Goal: Task Accomplishment & Management: Manage account settings

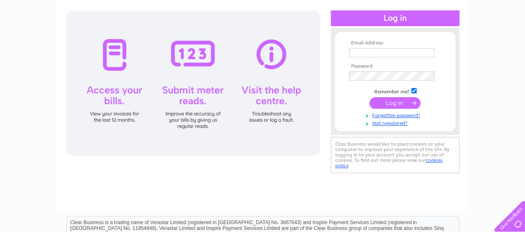
type input "charlie.edmunds@btinternet.com"
click at [384, 103] on input "submit" at bounding box center [394, 103] width 51 height 12
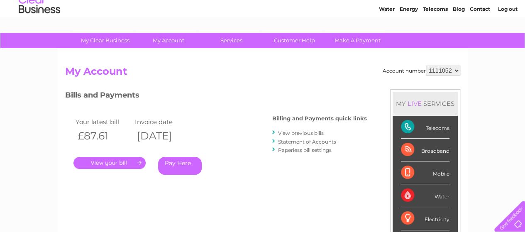
scroll to position [41, 0]
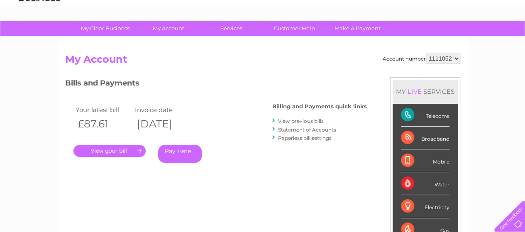
click at [112, 151] on link "." at bounding box center [109, 151] width 72 height 12
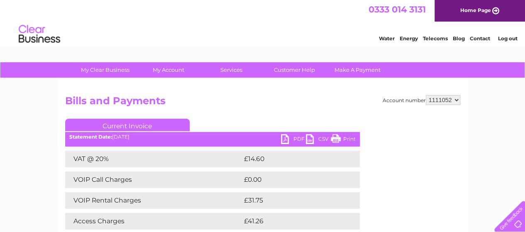
click at [287, 138] on link "PDF" at bounding box center [293, 140] width 25 height 12
